Goal: Task Accomplishment & Management: Complete application form

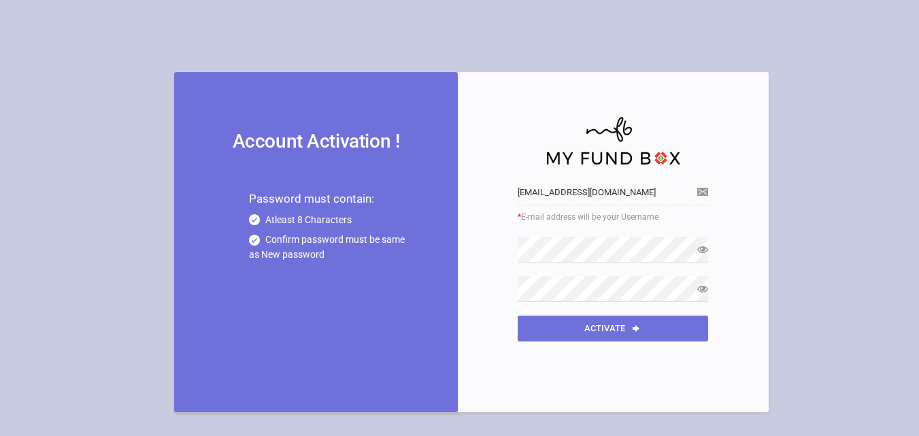
click at [708, 250] on div "Arasumani [EMAIL_ADDRESS][DOMAIN_NAME] * E-mail address will be your Username T…" at bounding box center [613, 232] width 218 height 273
click at [698, 251] on icon at bounding box center [702, 249] width 11 height 11
click at [101, 252] on div "Account Activation ! Password must contain: Atleast 8 Characters Confirm passwo…" at bounding box center [459, 226] width 891 height 398
click at [551, 334] on button "Activate" at bounding box center [612, 328] width 190 height 26
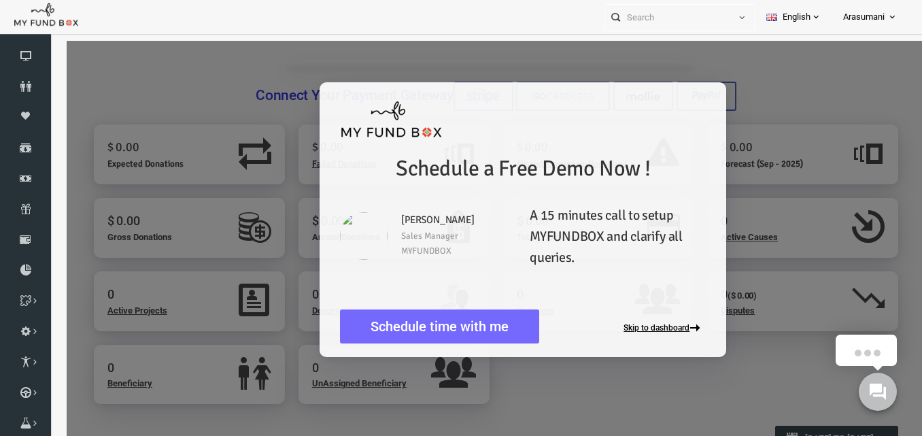
click at [633, 329] on button "Skip to dashboard" at bounding box center [646, 328] width 82 height 11
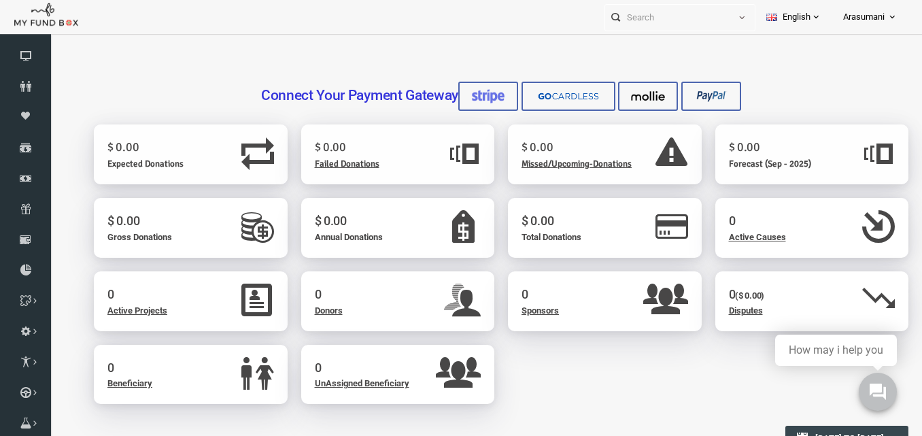
click at [874, 22] on span "Arasumani" at bounding box center [863, 17] width 41 height 24
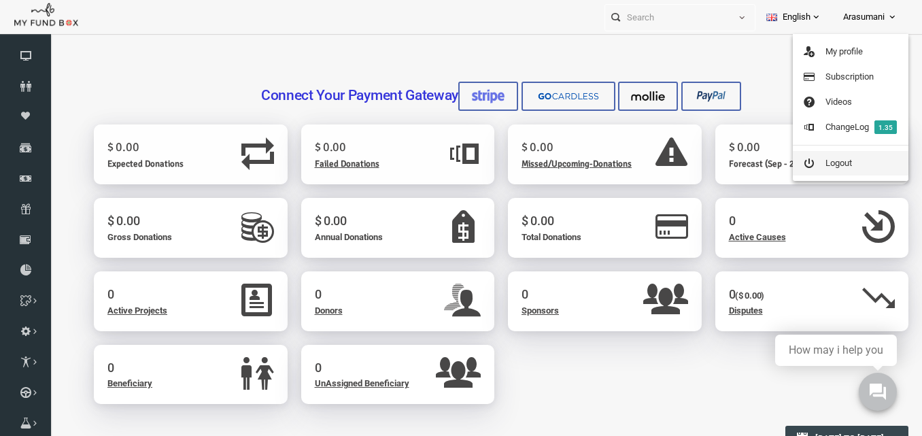
click at [825, 163] on link "Logout" at bounding box center [851, 163] width 116 height 24
